Goal: Information Seeking & Learning: Learn about a topic

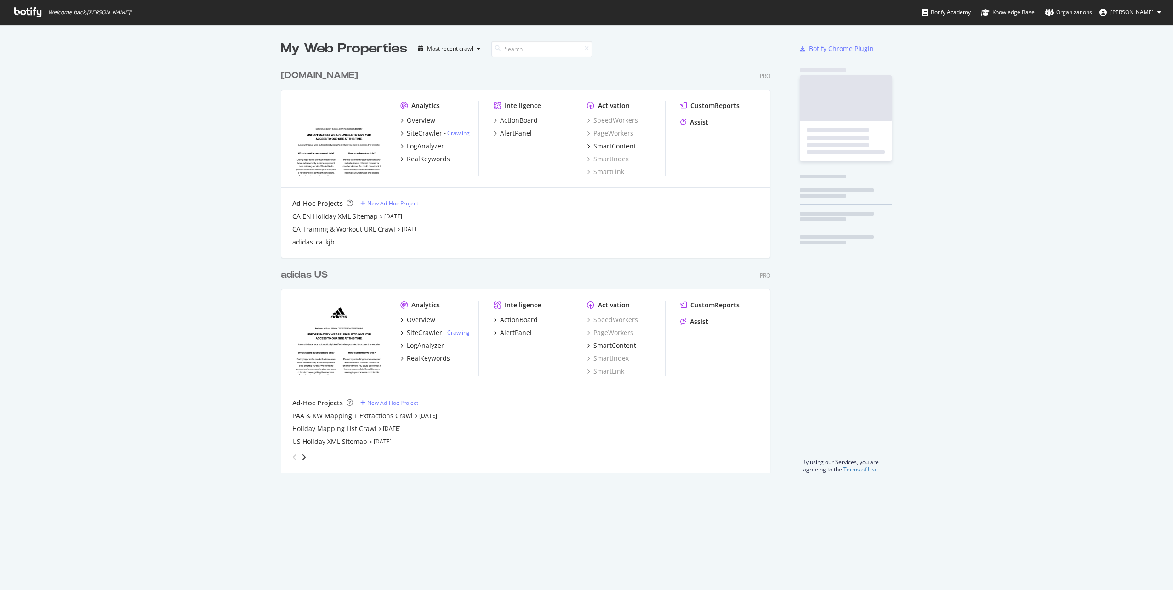
scroll to position [409, 490]
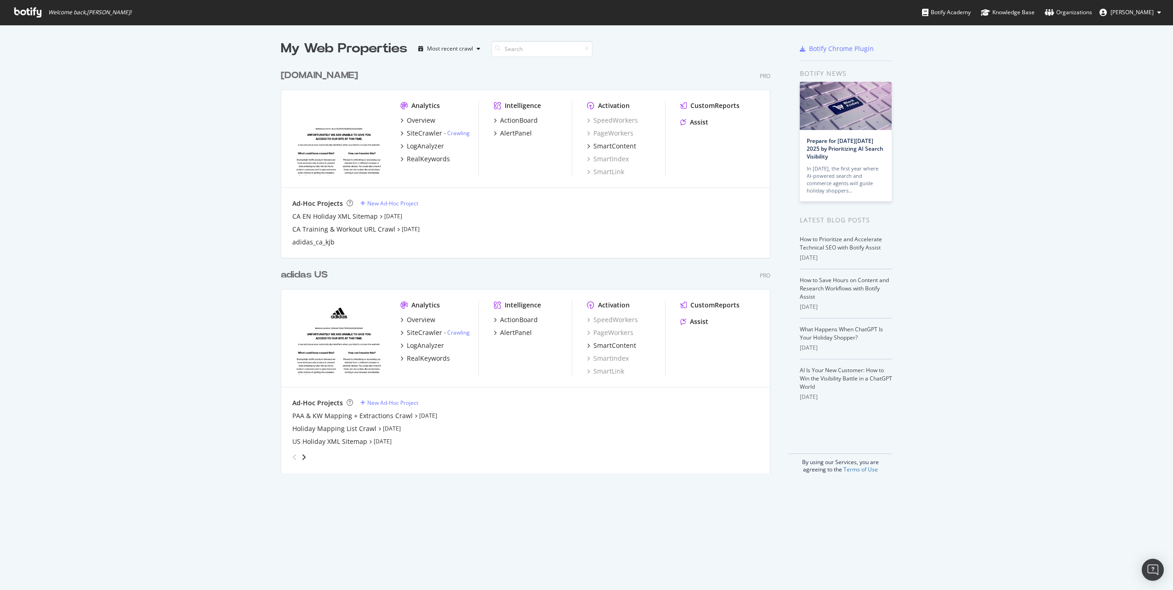
click at [300, 274] on div "adidas US" at bounding box center [304, 274] width 47 height 13
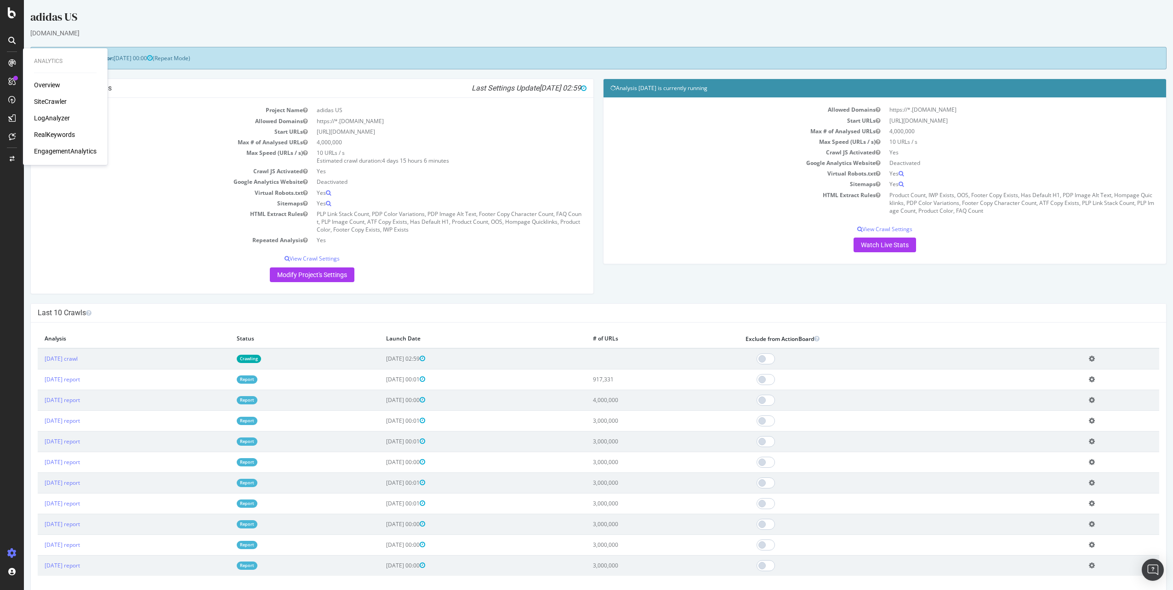
click at [53, 85] on div "Overview" at bounding box center [47, 84] width 26 height 9
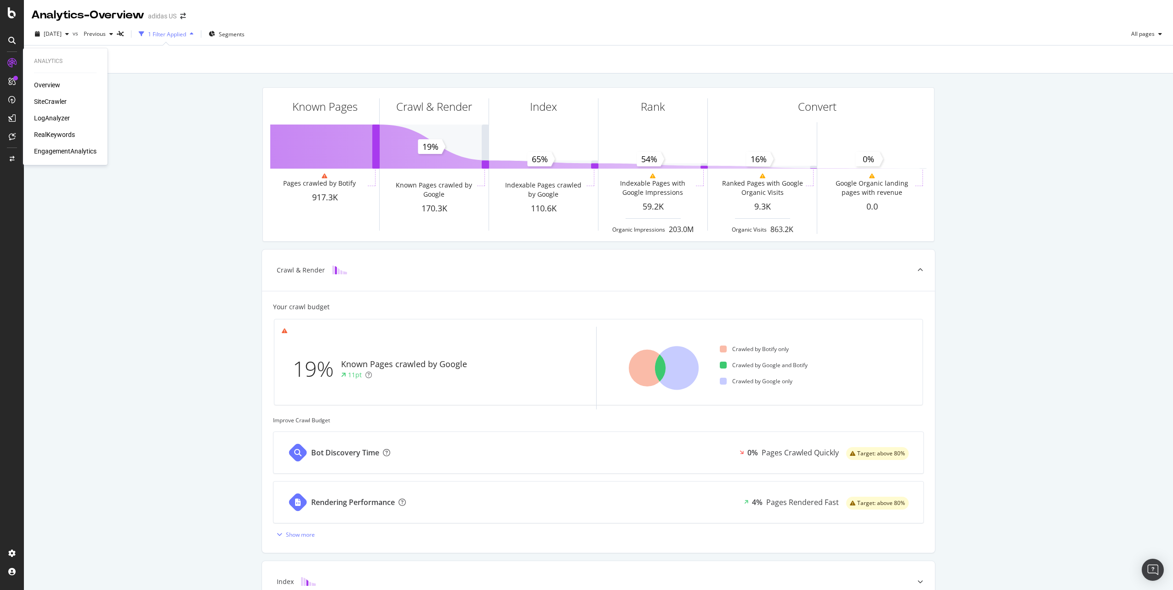
click at [52, 131] on div "RealKeywords" at bounding box center [54, 134] width 41 height 9
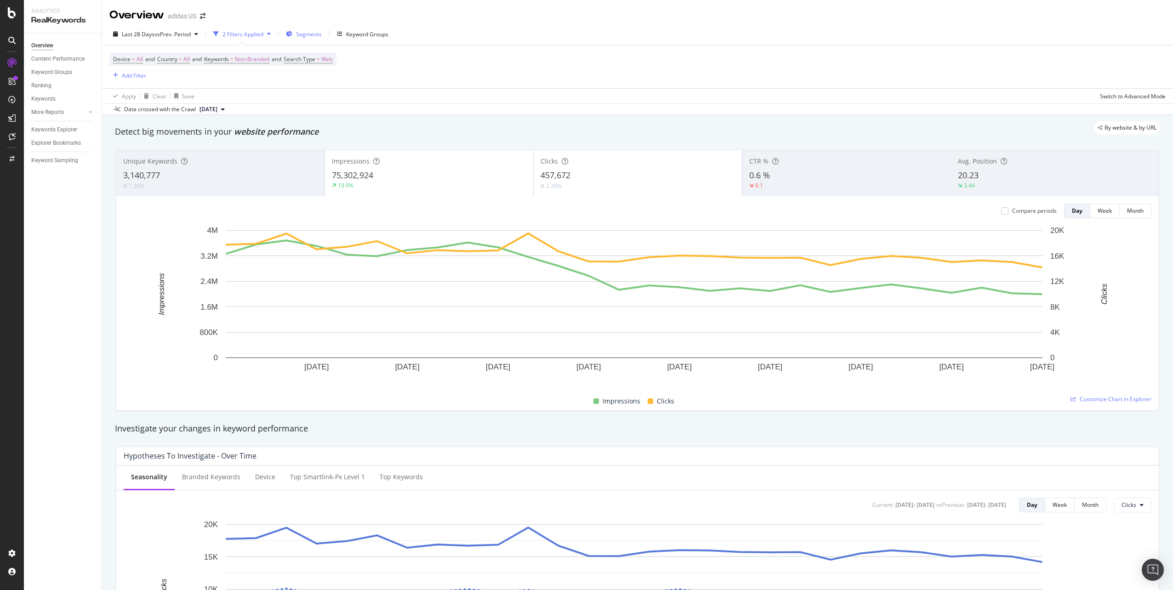
click at [310, 34] on span "Segments" at bounding box center [309, 34] width 26 height 8
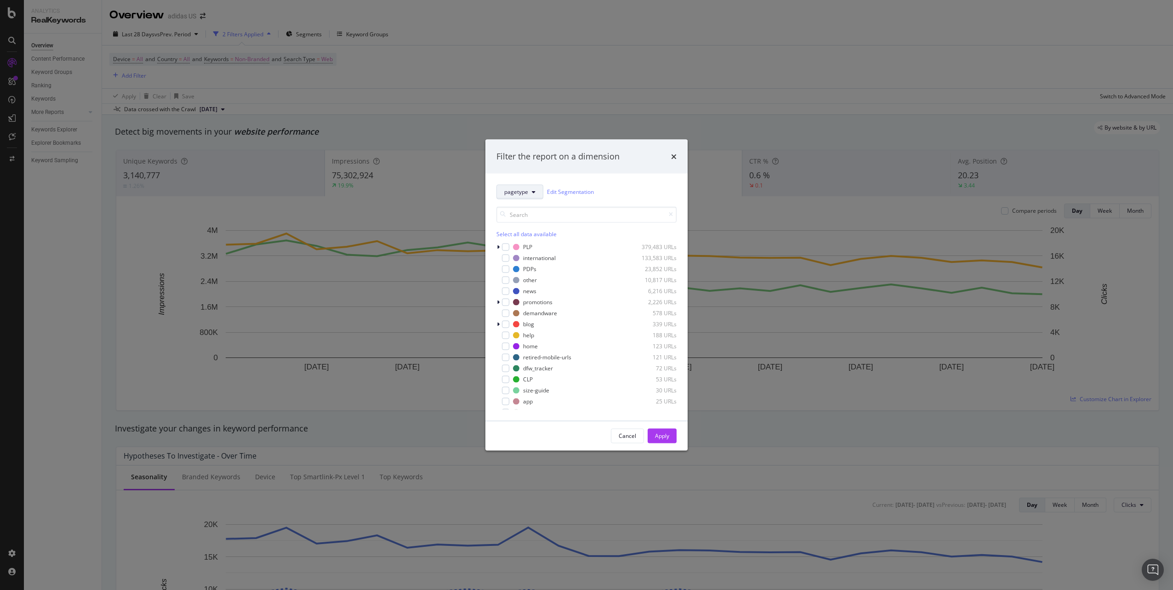
click at [511, 195] on span "pagetype" at bounding box center [516, 192] width 24 height 8
click at [554, 288] on span "Home-Page-Quicklink" at bounding box center [542, 286] width 76 height 8
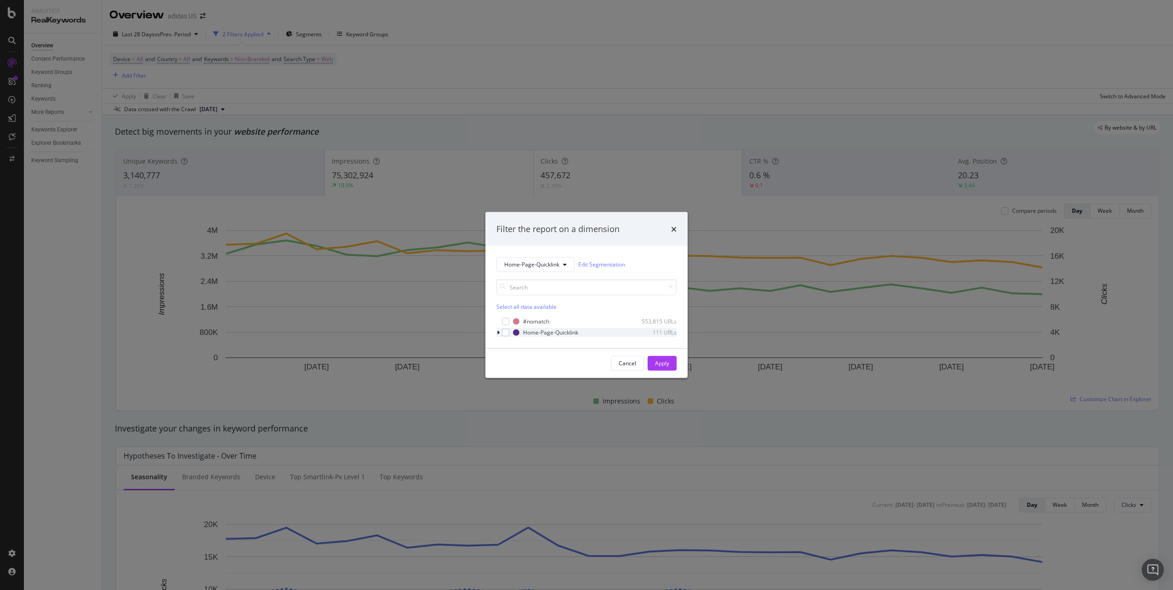
click at [501, 333] on div "modal" at bounding box center [500, 332] width 6 height 9
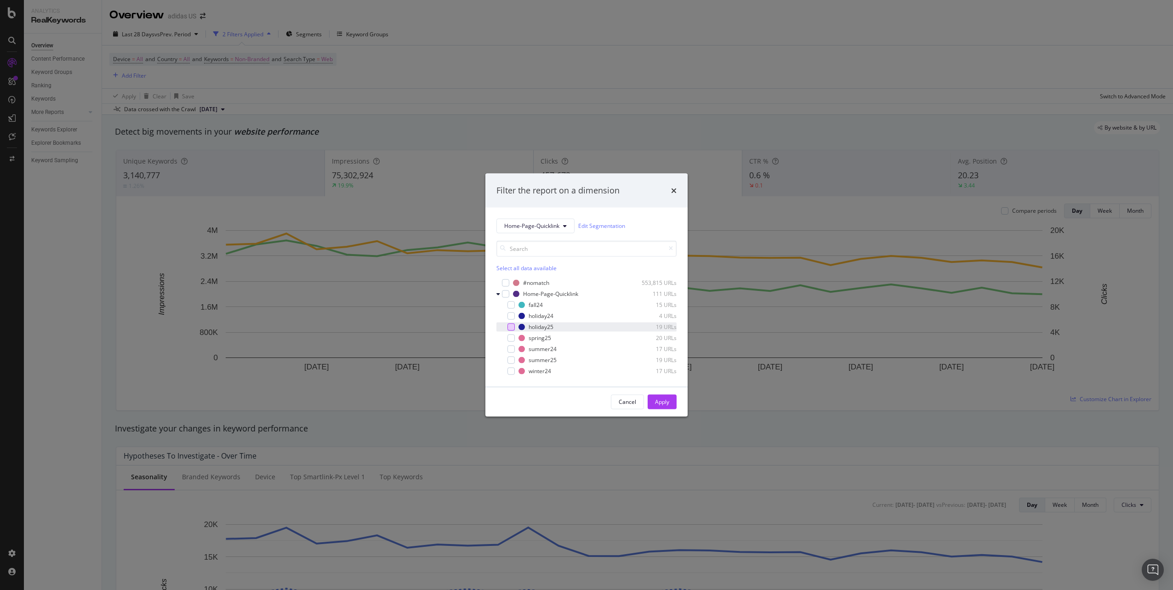
click at [508, 327] on div "modal" at bounding box center [511, 326] width 7 height 7
drag, startPoint x: 513, startPoint y: 328, endPoint x: 507, endPoint y: 327, distance: 6.1
click at [507, 327] on div "modal" at bounding box center [505, 326] width 6 height 9
click at [533, 226] on span "Home-Page-Quicklink" at bounding box center [531, 226] width 55 height 8
click at [543, 267] on span "gender" at bounding box center [542, 269] width 76 height 8
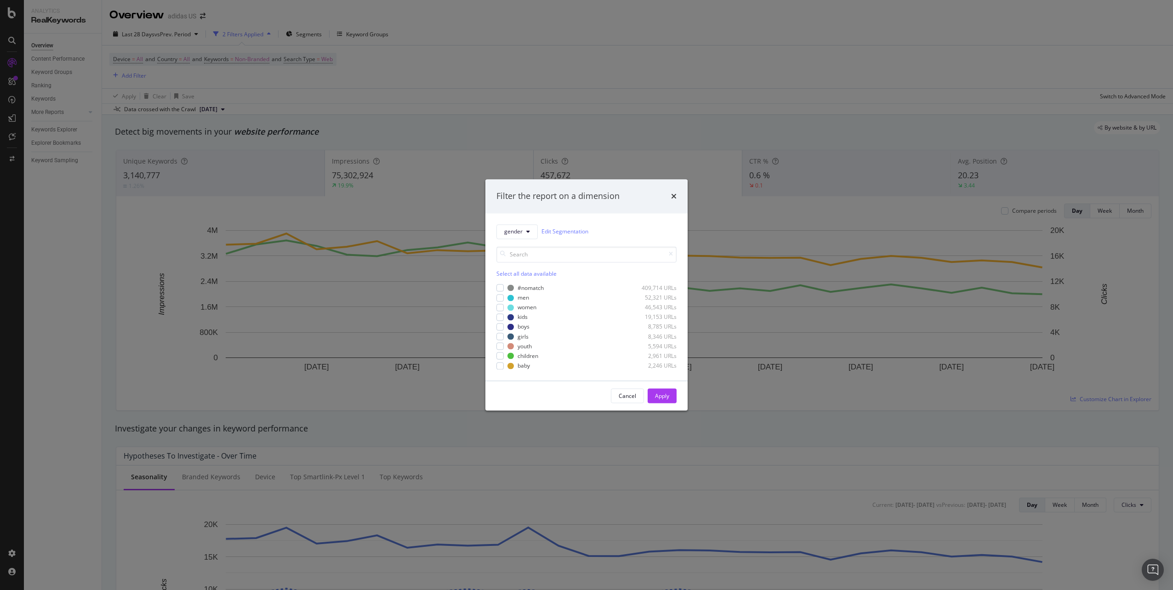
click at [514, 240] on div "Select all data available #nomatch 409,714 URLs men 52,321 URLs women 46,543 UR…" at bounding box center [587, 304] width 180 height 131
click at [518, 237] on button "gender" at bounding box center [517, 231] width 41 height 15
click at [615, 262] on input "modal" at bounding box center [587, 254] width 180 height 16
click at [528, 232] on icon "modal" at bounding box center [528, 232] width 4 height 6
click at [545, 261] on span "smartlink-px" at bounding box center [542, 265] width 76 height 8
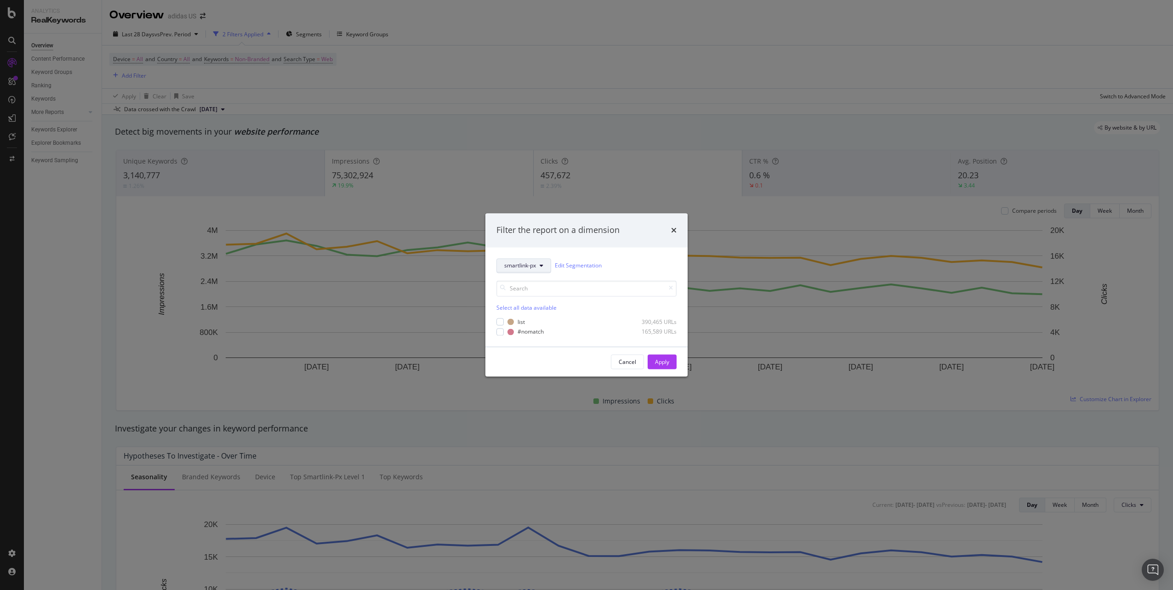
click at [520, 269] on span "smartlink-px" at bounding box center [520, 266] width 32 height 8
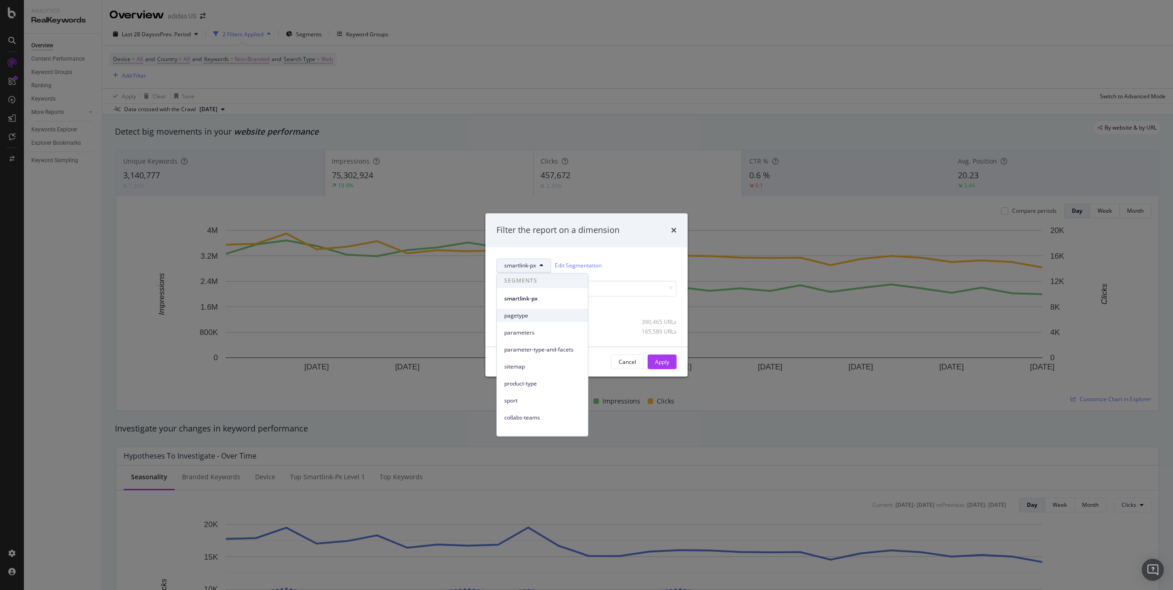
click at [526, 318] on span "pagetype" at bounding box center [542, 316] width 76 height 8
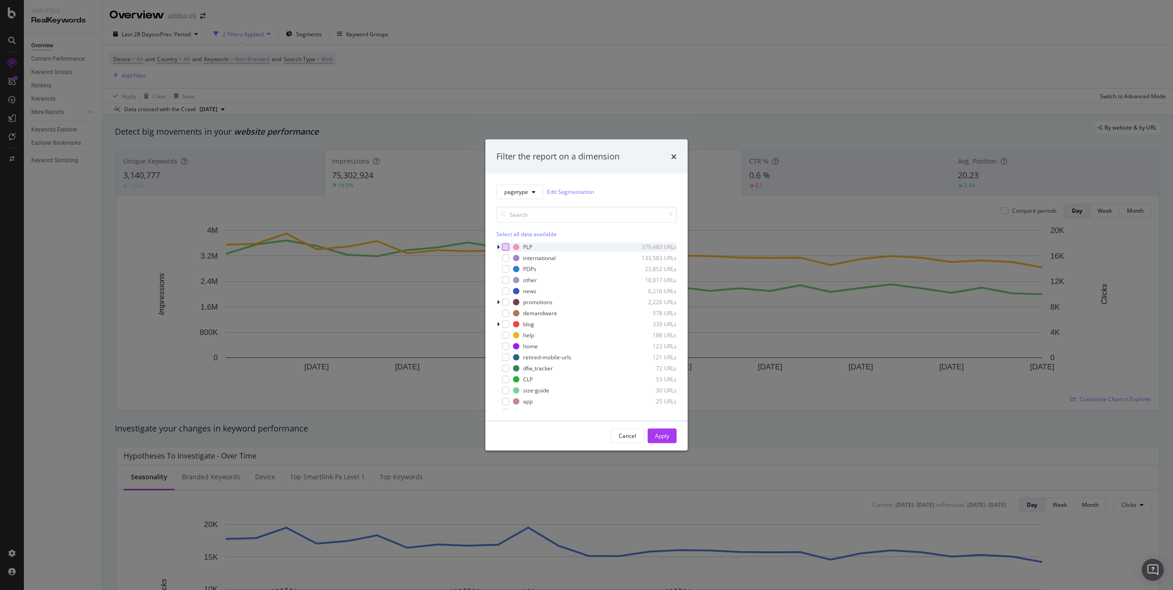
click at [503, 250] on div "modal" at bounding box center [505, 246] width 7 height 7
click at [500, 248] on div "modal" at bounding box center [500, 246] width 6 height 9
click at [505, 290] on icon "modal" at bounding box center [504, 289] width 3 height 6
click at [504, 290] on icon "modal" at bounding box center [504, 289] width 4 height 6
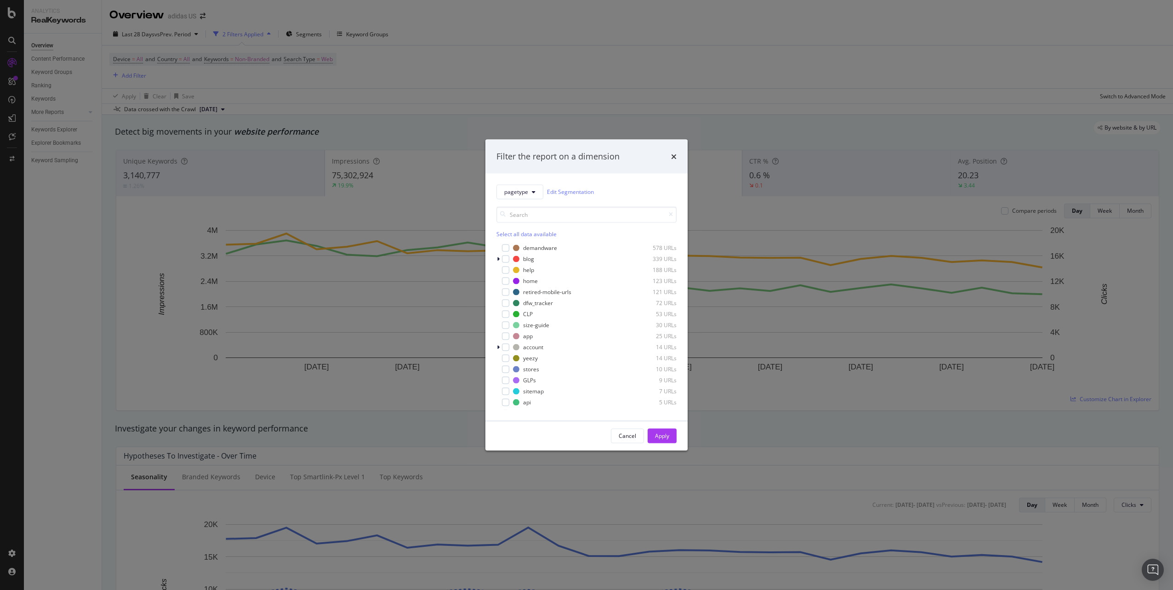
scroll to position [259, 0]
click at [503, 193] on button "pagetype" at bounding box center [520, 191] width 47 height 15
click at [535, 255] on span "parameters" at bounding box center [542, 259] width 76 height 8
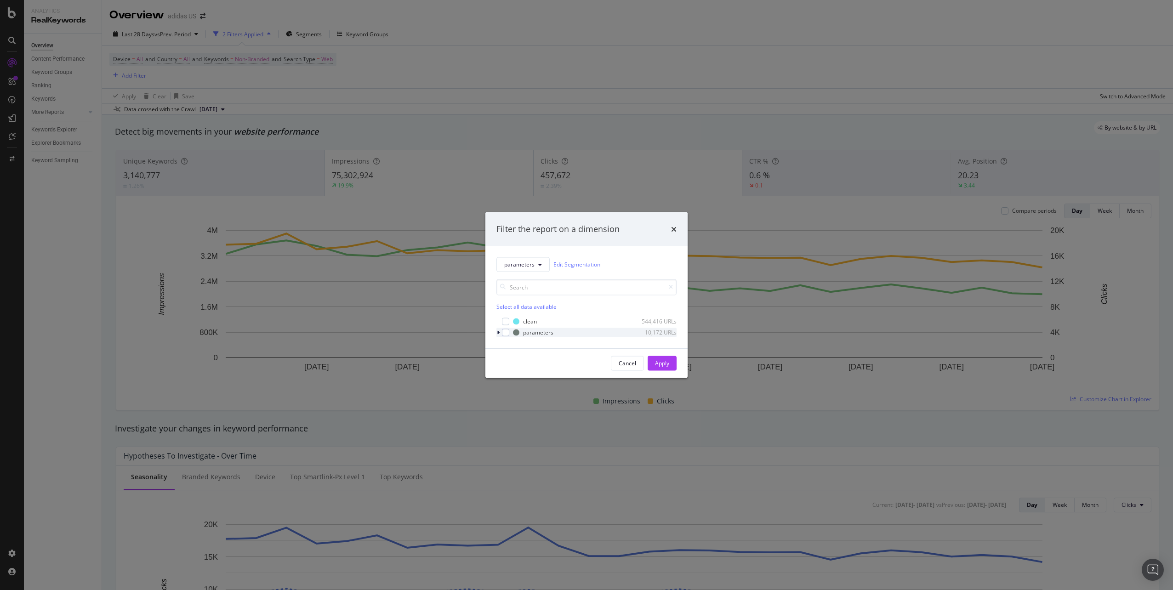
click at [500, 334] on div "modal" at bounding box center [500, 332] width 6 height 9
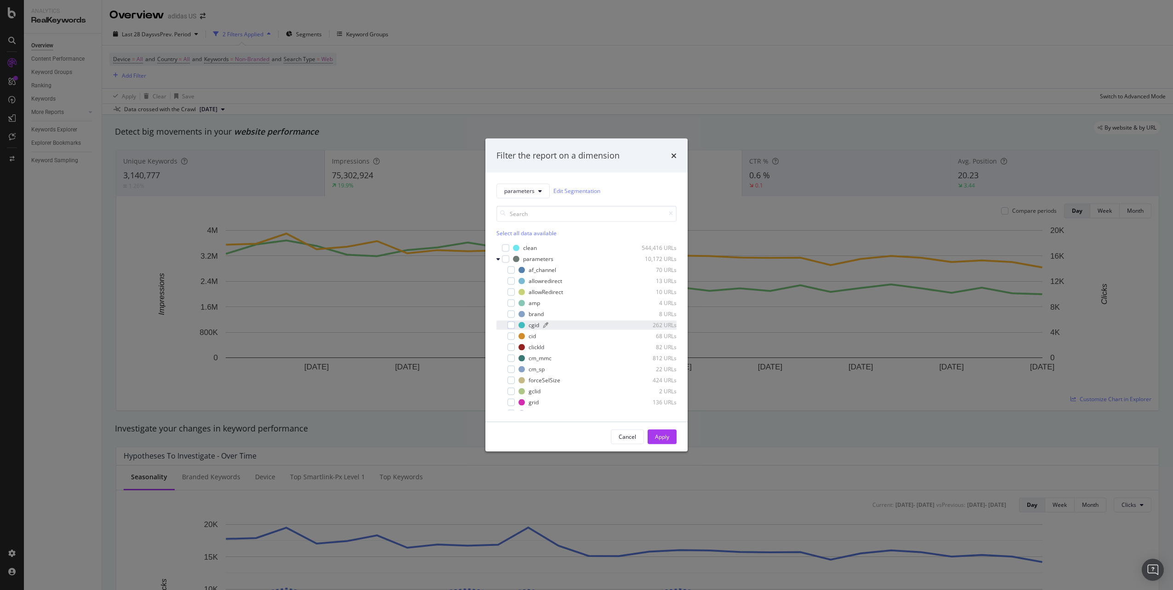
scroll to position [206, 0]
click at [517, 194] on span "parameters" at bounding box center [519, 191] width 30 height 8
click at [537, 251] on span "collabs-teams" at bounding box center [542, 251] width 76 height 8
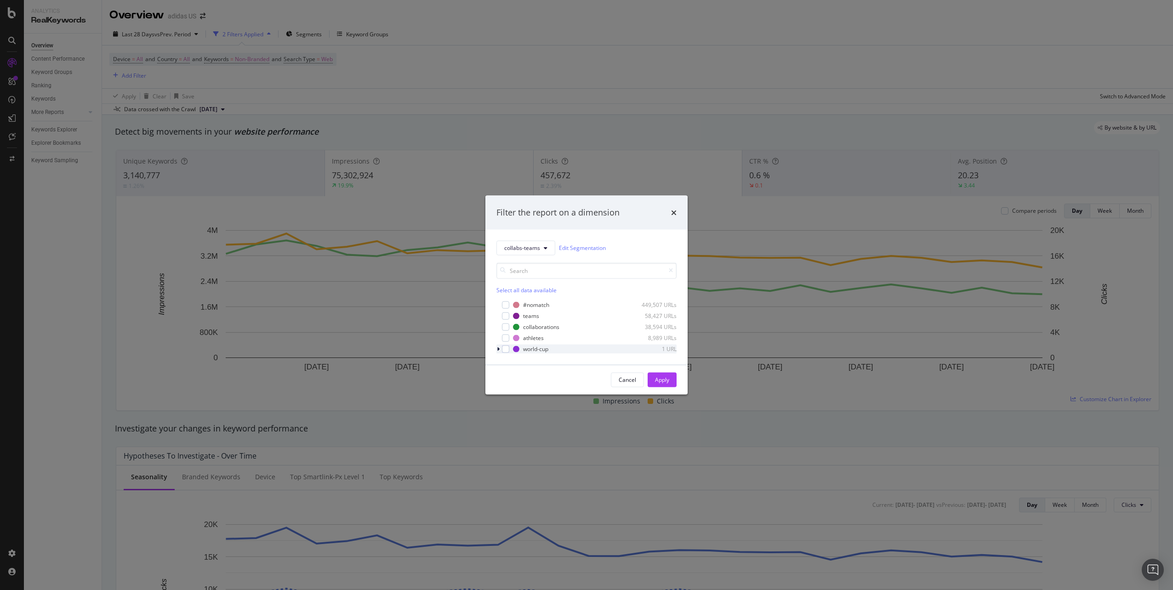
click at [497, 349] on icon "modal" at bounding box center [498, 349] width 3 height 6
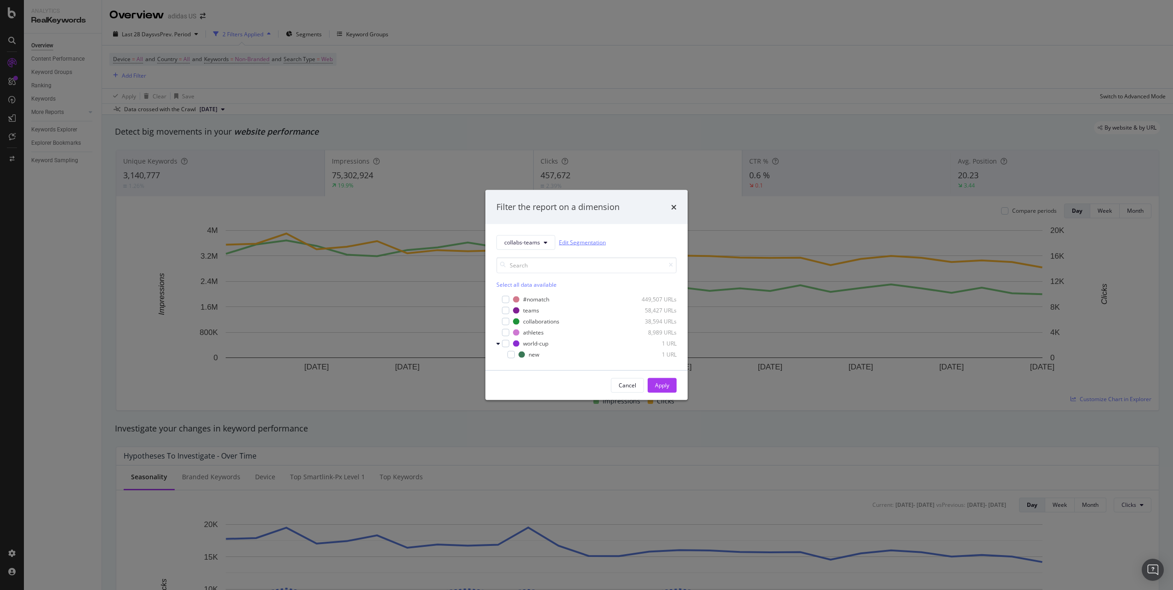
click at [591, 245] on link "Edit Segmentation" at bounding box center [582, 243] width 47 height 10
click at [545, 245] on icon "modal" at bounding box center [546, 243] width 4 height 6
click at [549, 346] on span "commercial_moments" at bounding box center [542, 349] width 76 height 8
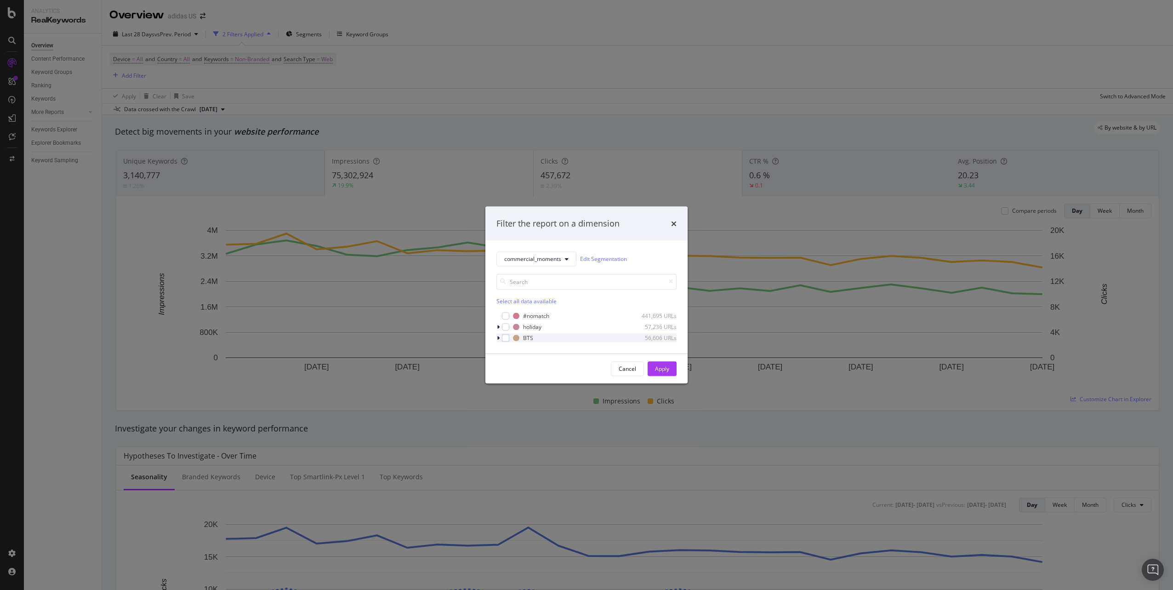
click at [498, 339] on icon "modal" at bounding box center [498, 338] width 3 height 6
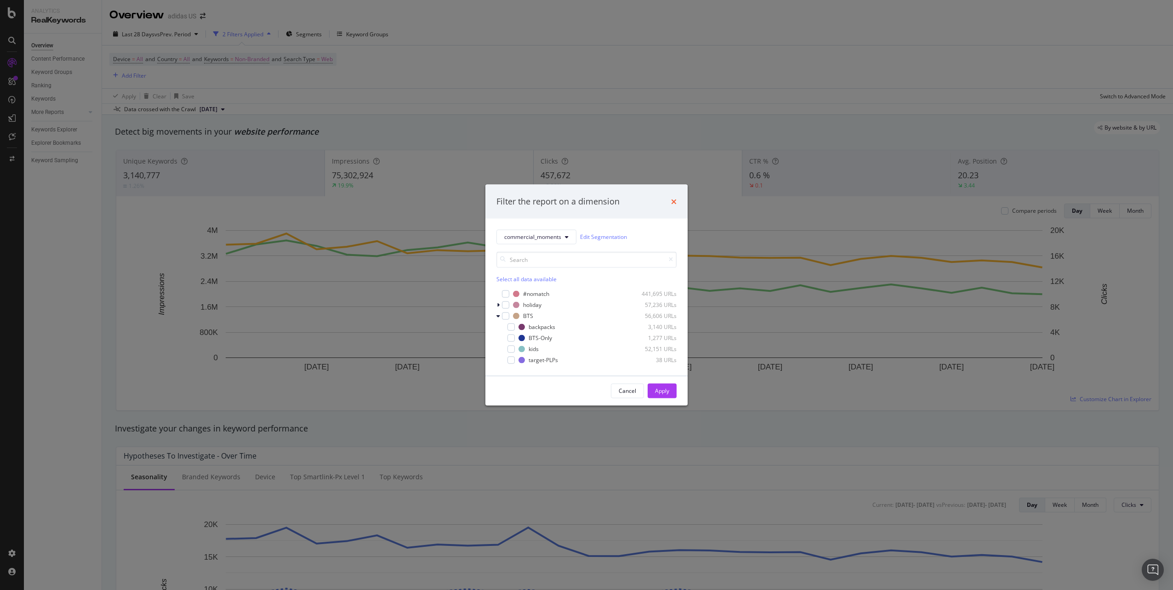
click at [675, 203] on icon "times" at bounding box center [674, 201] width 6 height 7
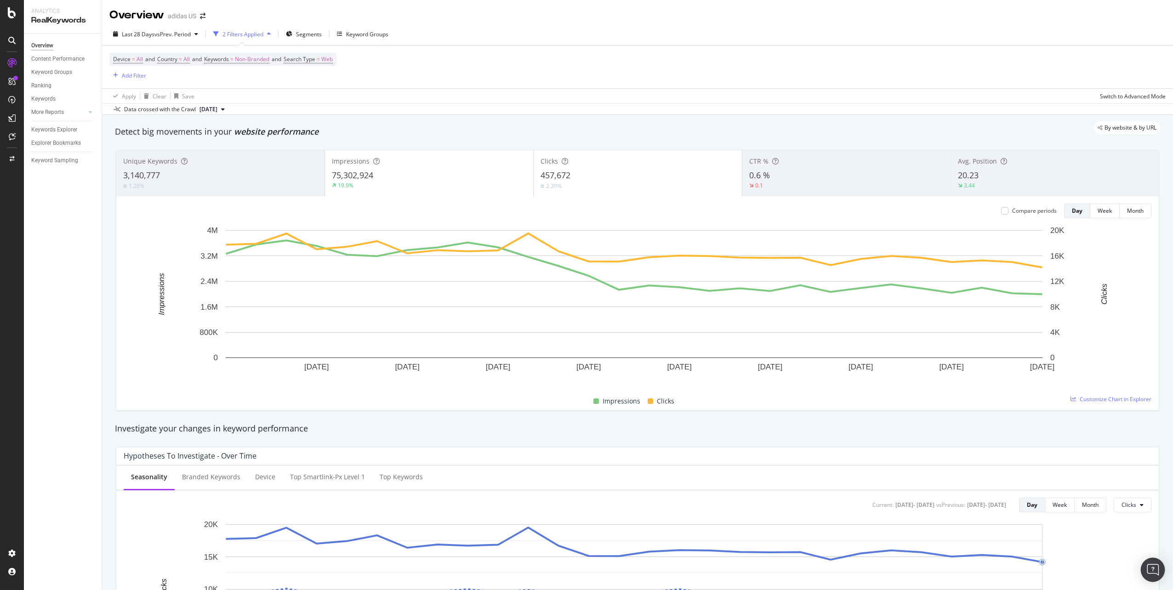
click at [1152, 567] on img "Open Intercom Messenger" at bounding box center [1153, 570] width 12 height 12
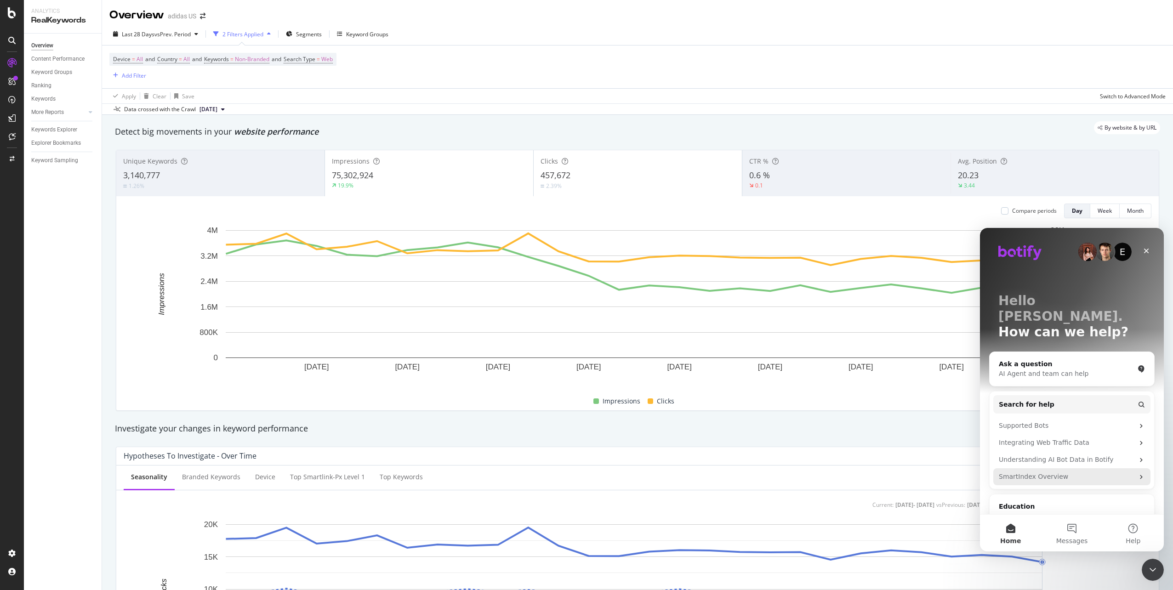
scroll to position [0, 0]
click at [1058, 369] on div "AI Agent and team can help" at bounding box center [1066, 374] width 135 height 10
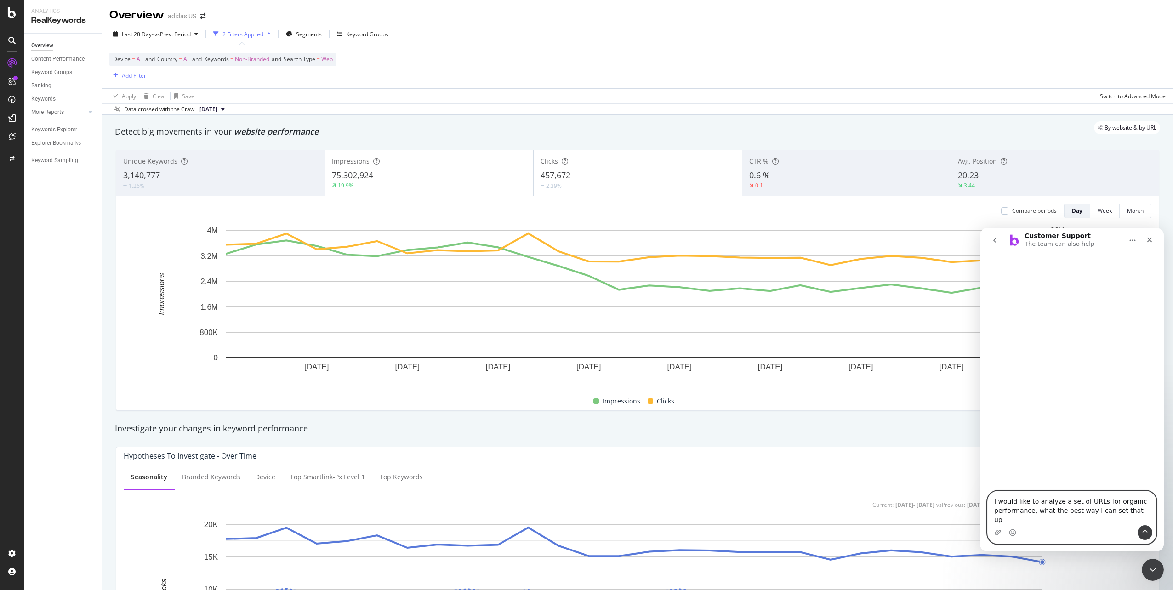
click at [1137, 521] on textarea "I would like to analyze a set of URLs for organic performance, what the best wa…" at bounding box center [1072, 508] width 168 height 34
type textarea "I would like to analyze a set of URLs for organic performance, what the best wa…"
click at [1148, 533] on icon "Send a message…" at bounding box center [1145, 532] width 7 height 7
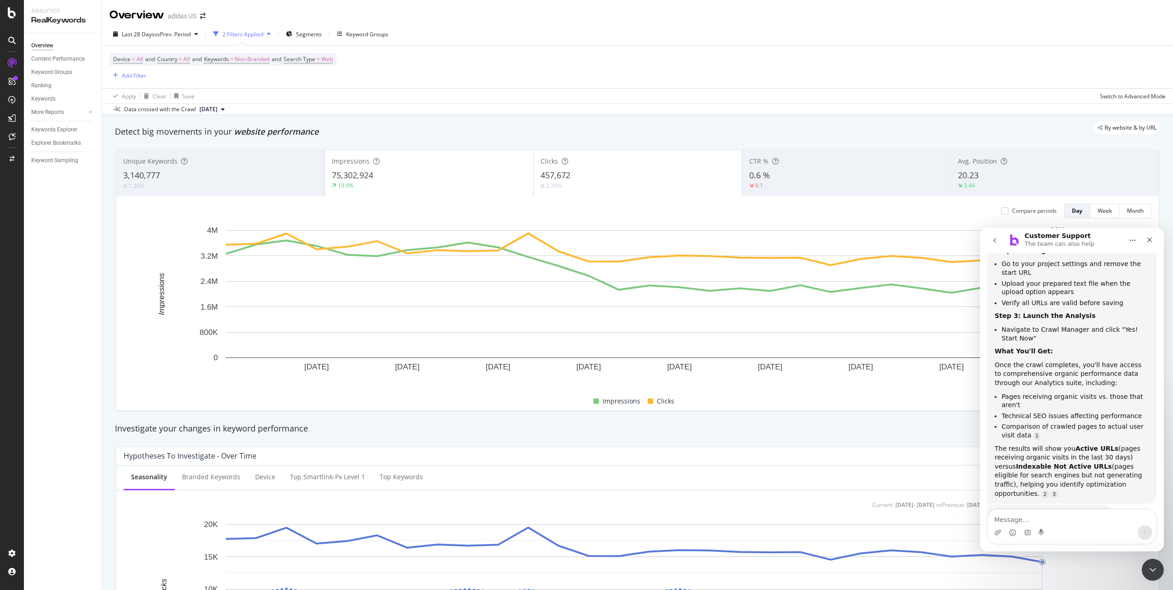
scroll to position [193, 0]
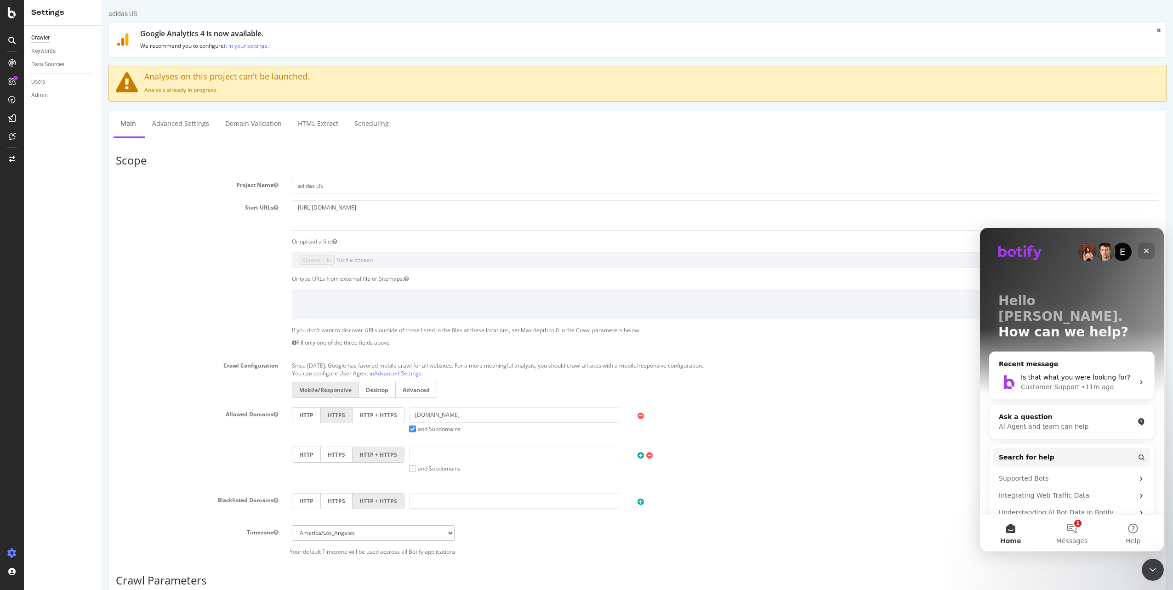
click at [1145, 246] on div "Close" at bounding box center [1146, 251] width 17 height 17
